Goal: Find contact information: Find contact information

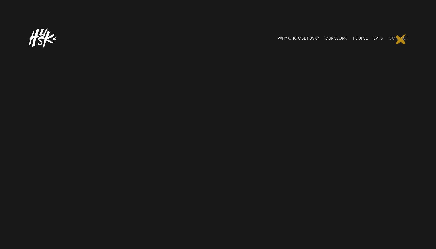
click at [401, 39] on link "CONTACT" at bounding box center [398, 38] width 20 height 24
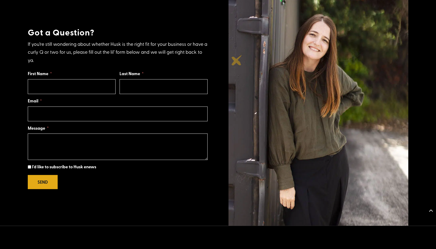
scroll to position [429, 0]
